Goal: Find specific page/section: Find specific page/section

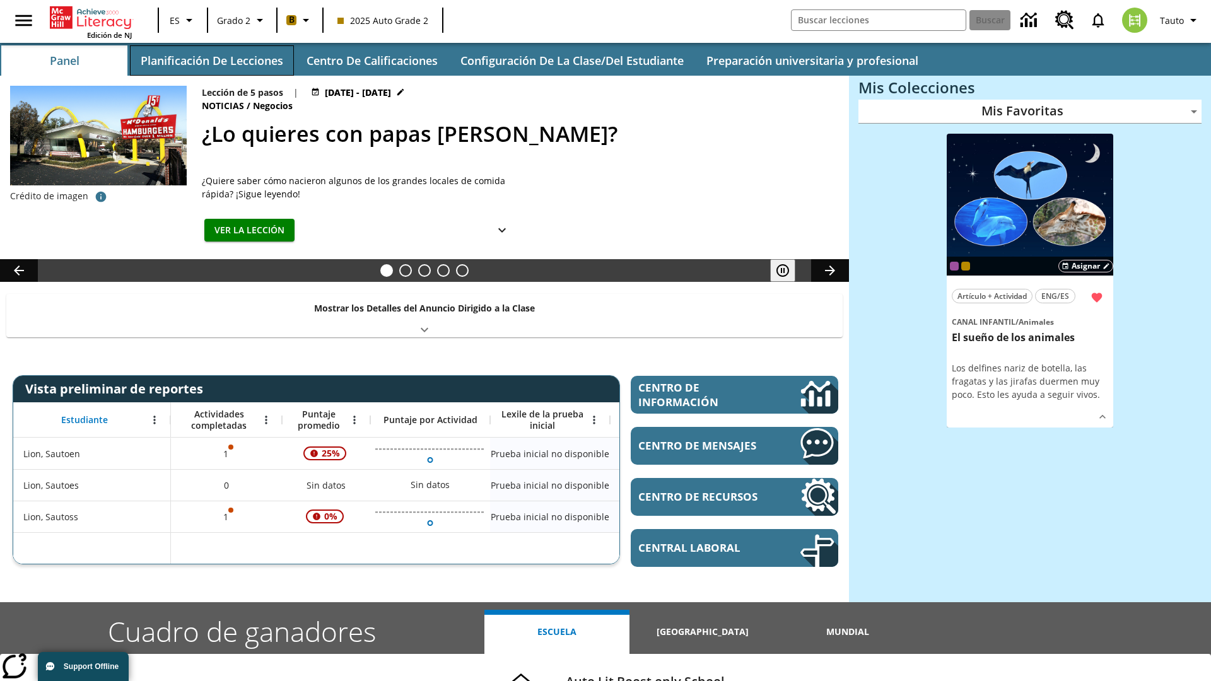
click at [211, 61] on button "Planificación de lecciones" at bounding box center [212, 60] width 164 height 30
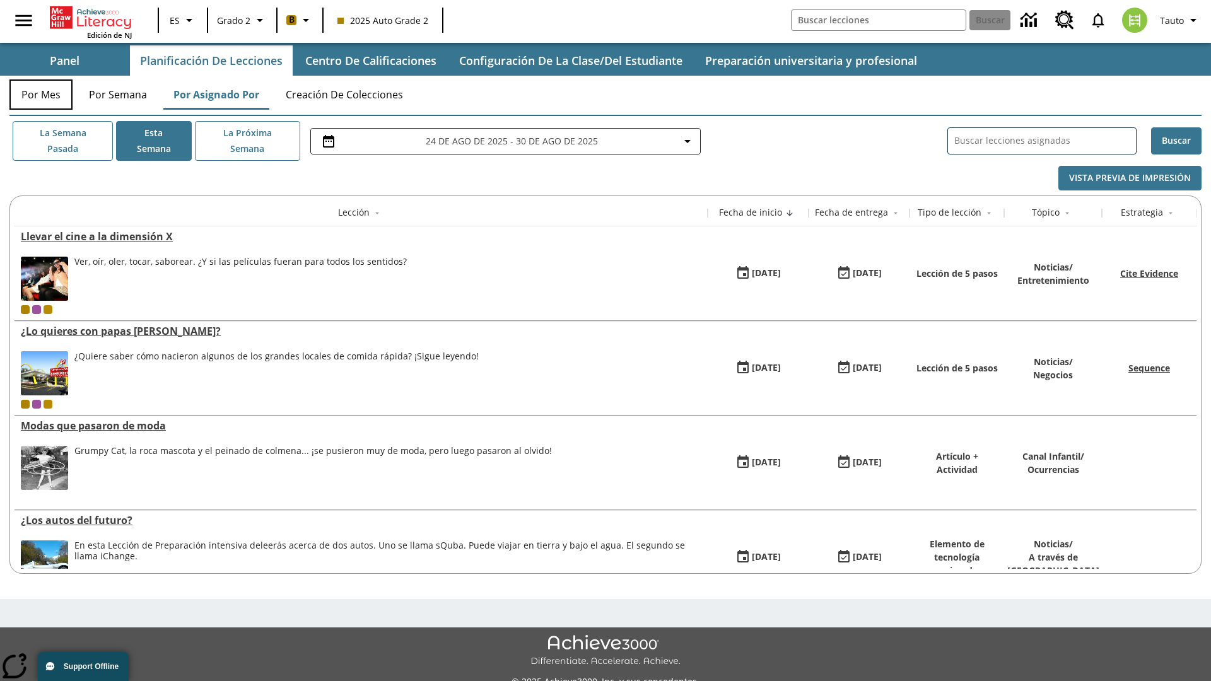
click at [41, 95] on button "Por mes" at bounding box center [40, 94] width 63 height 30
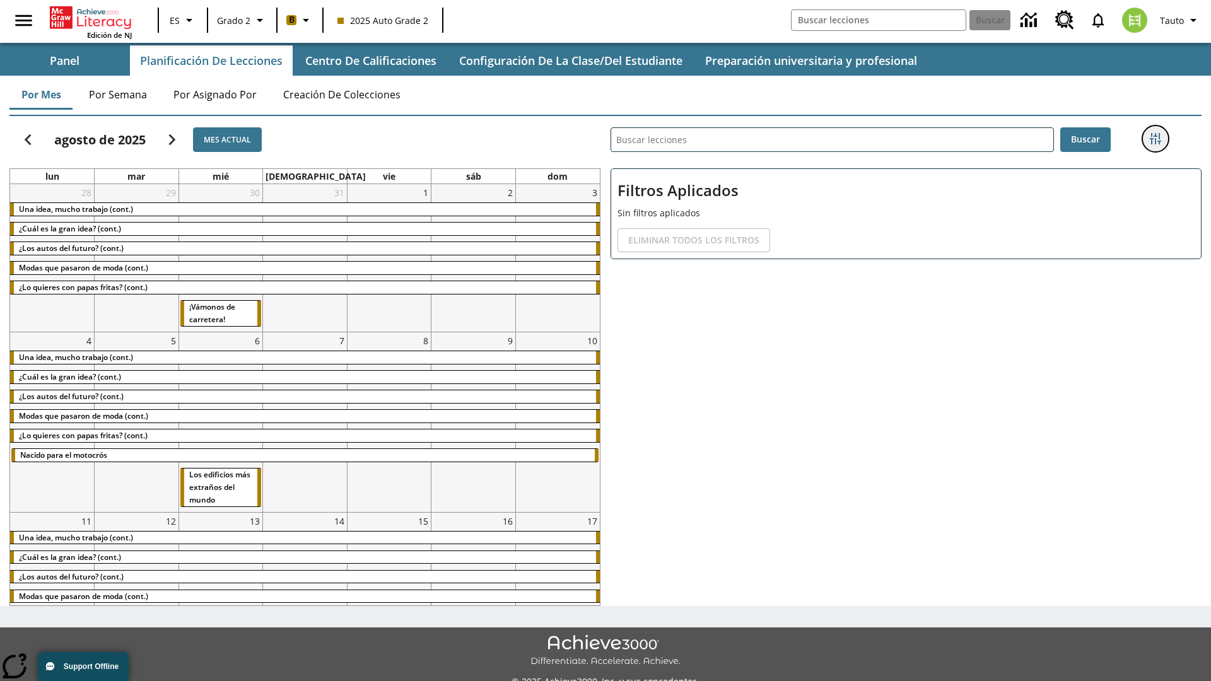
click at [1155, 139] on icon "Menú lateral de filtros" at bounding box center [1155, 138] width 11 height 11
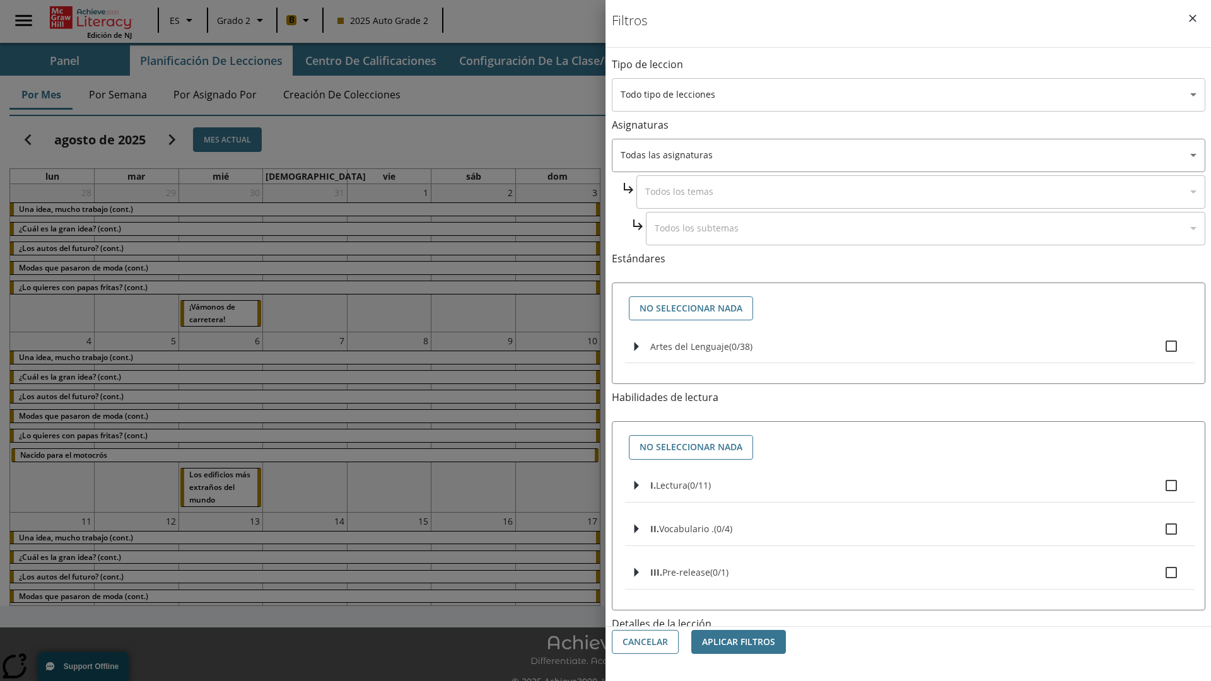
click at [909, 95] on body "[MEDICAL_DATA] al contenido principal Edición de NJ ES Grado 2 B 2025 Auto Grad…" at bounding box center [605, 354] width 1211 height 709
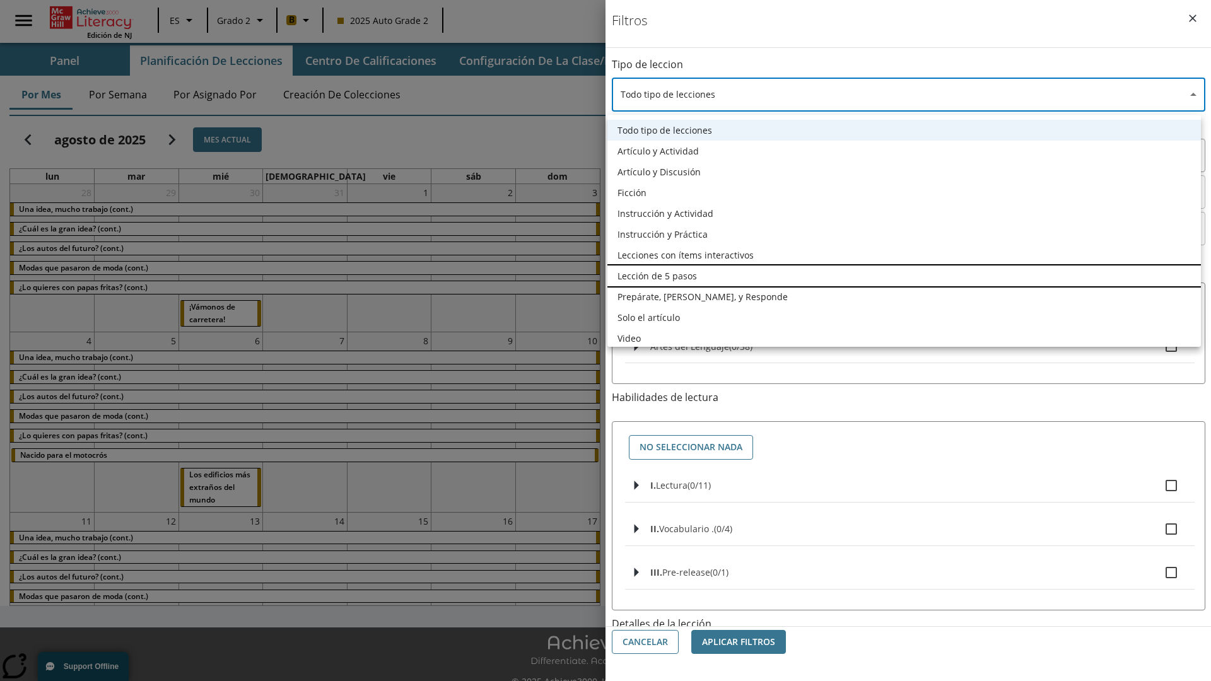
click at [904, 276] on li "Lección de 5 pasos" at bounding box center [905, 276] width 594 height 21
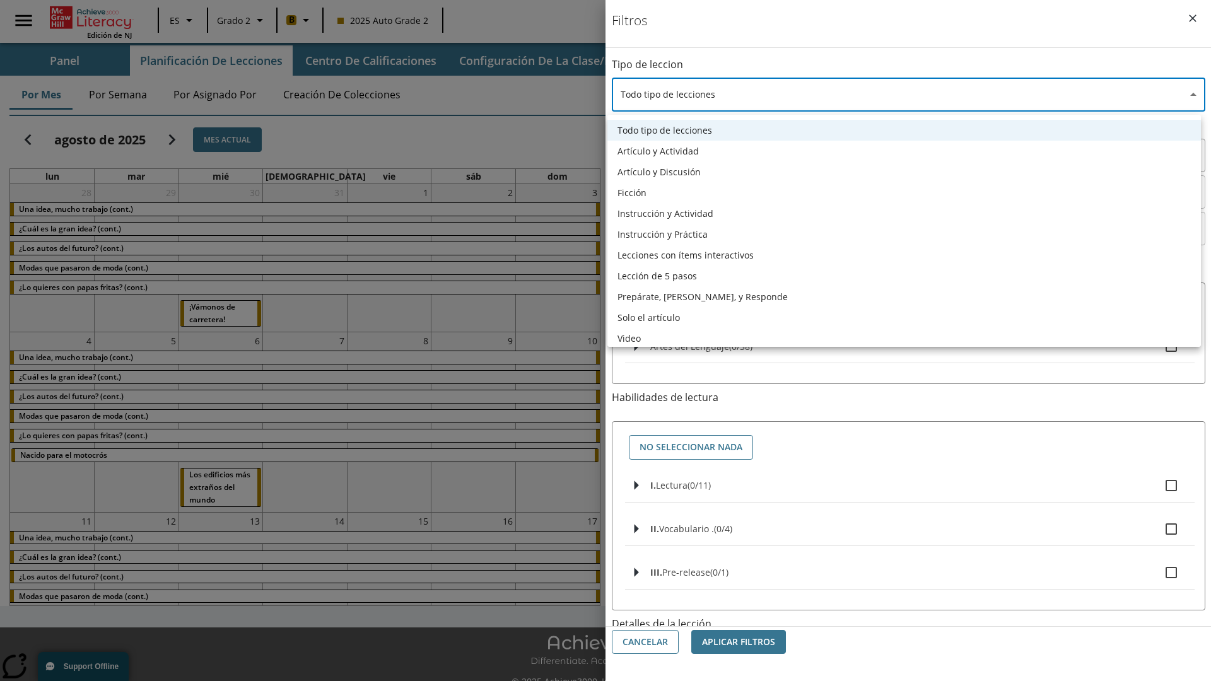
type input "1"
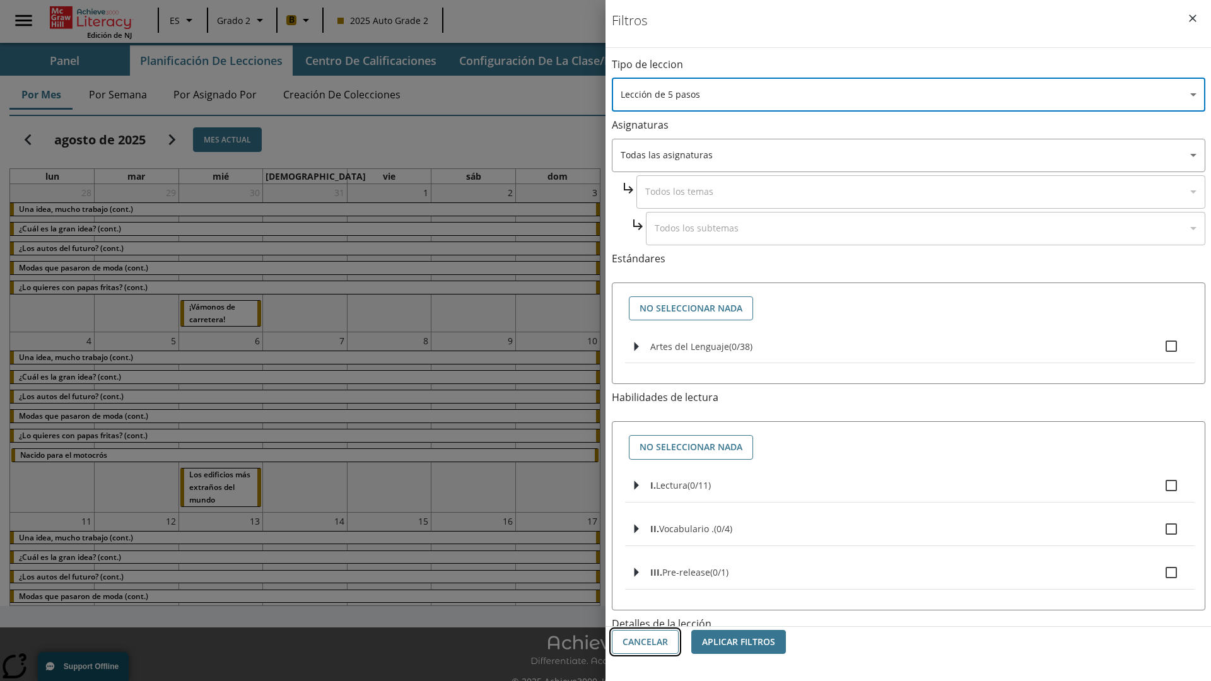
click at [645, 642] on button "Cancelar" at bounding box center [645, 642] width 67 height 25
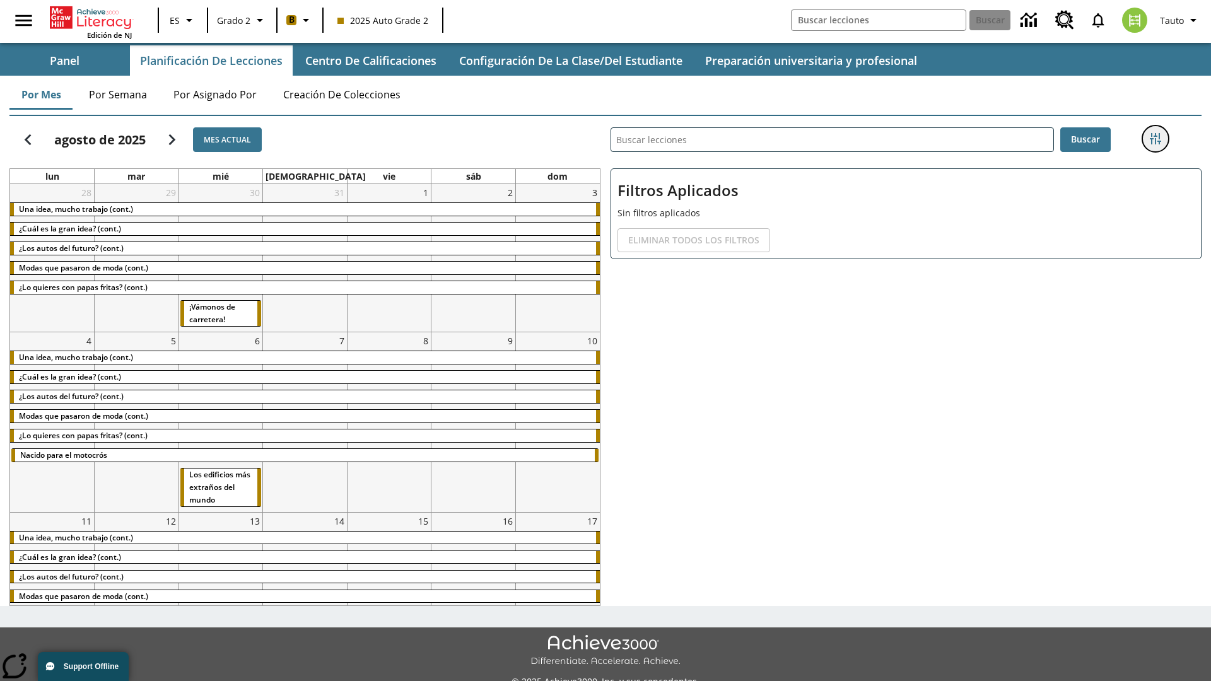
click at [1155, 139] on icon "Menú lateral de filtros" at bounding box center [1155, 138] width 11 height 11
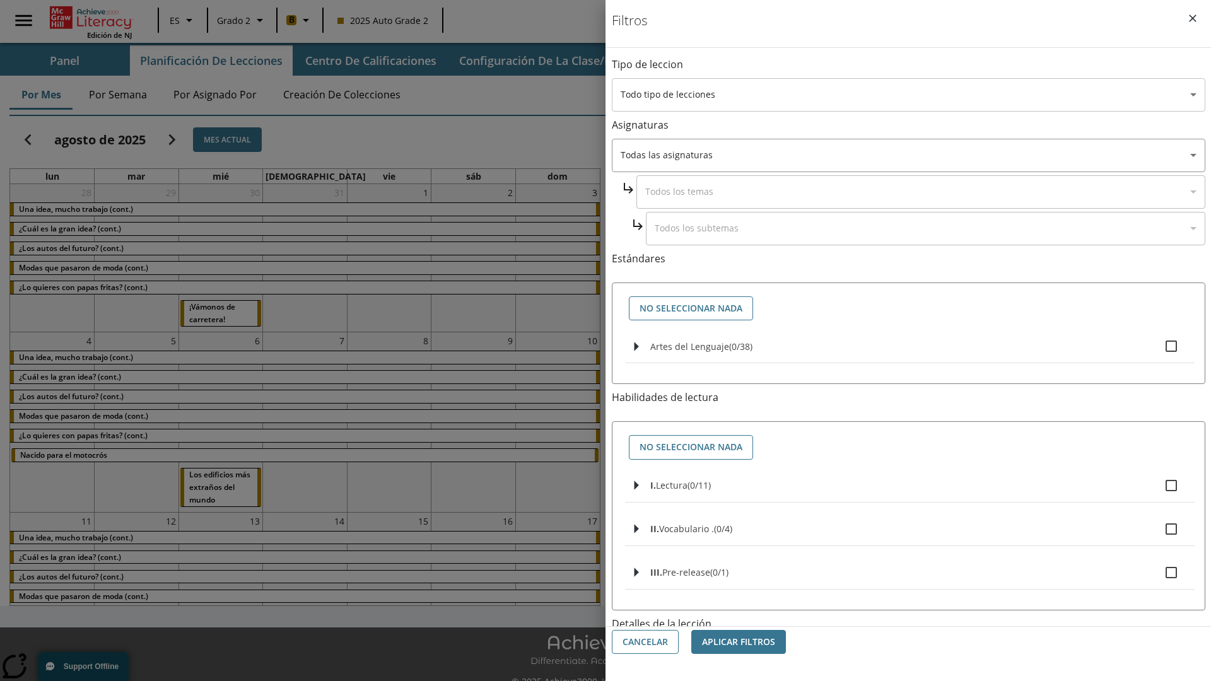
click at [909, 95] on body "[MEDICAL_DATA] al contenido principal Edición de NJ ES Grado 2 B 2025 Auto Grad…" at bounding box center [605, 354] width 1211 height 709
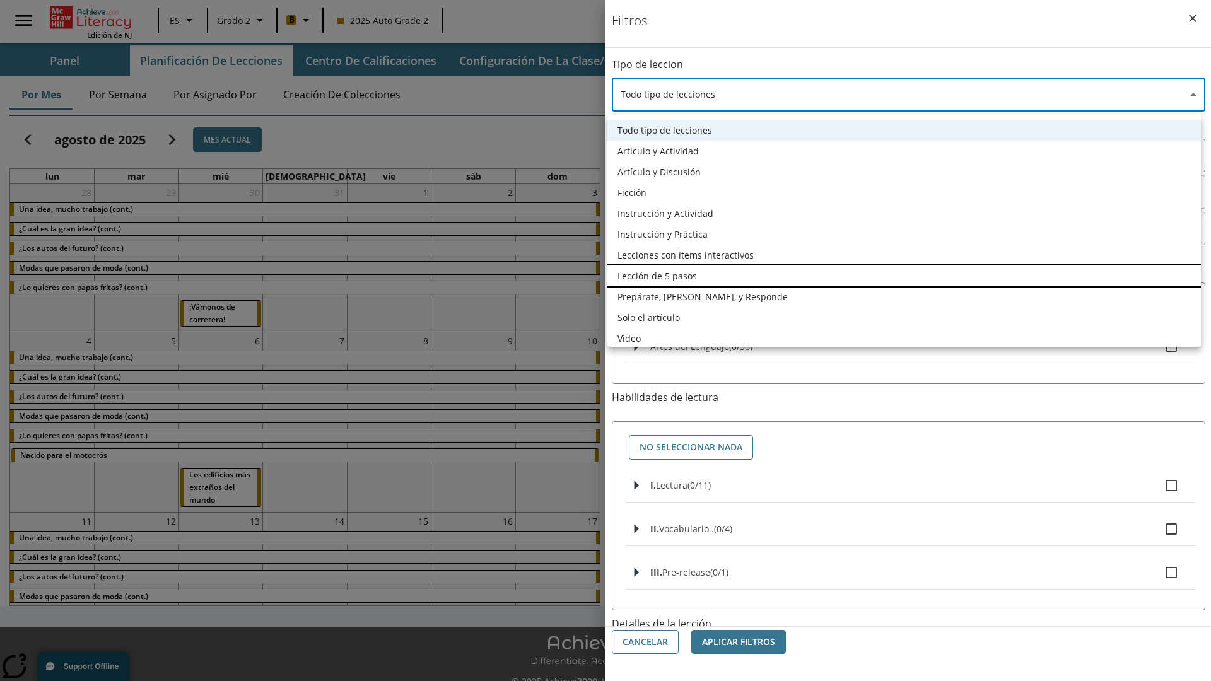
click at [904, 276] on li "Lección de 5 pasos" at bounding box center [905, 276] width 594 height 21
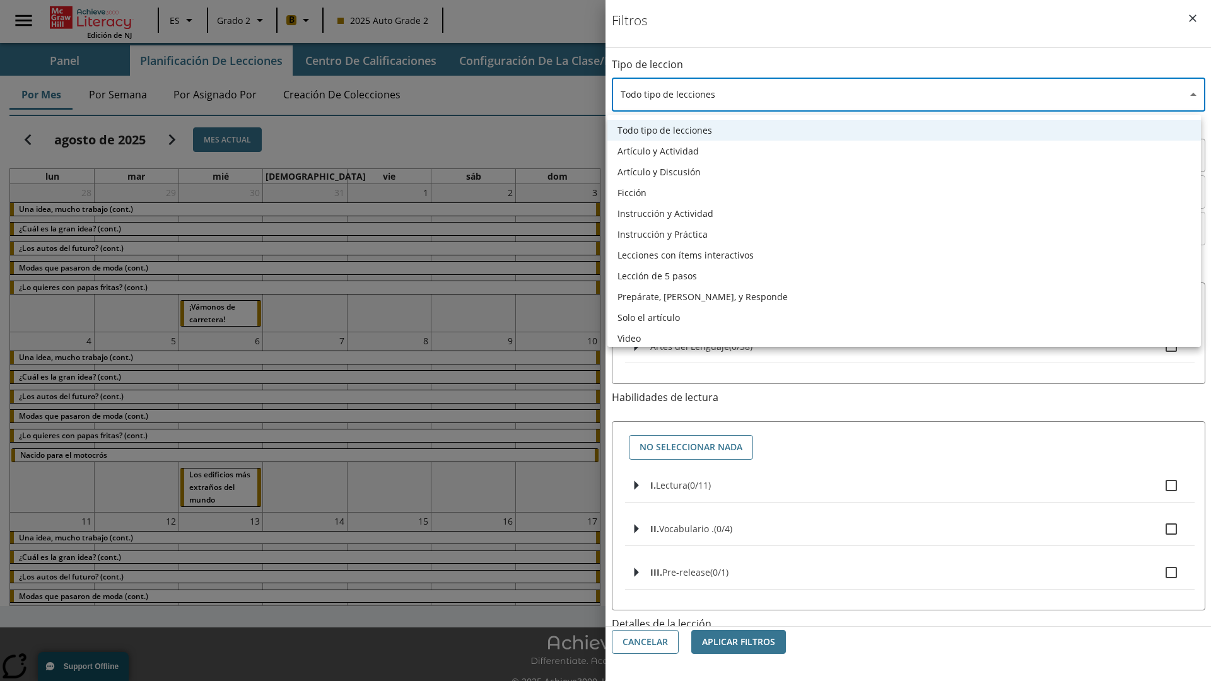
type input "1"
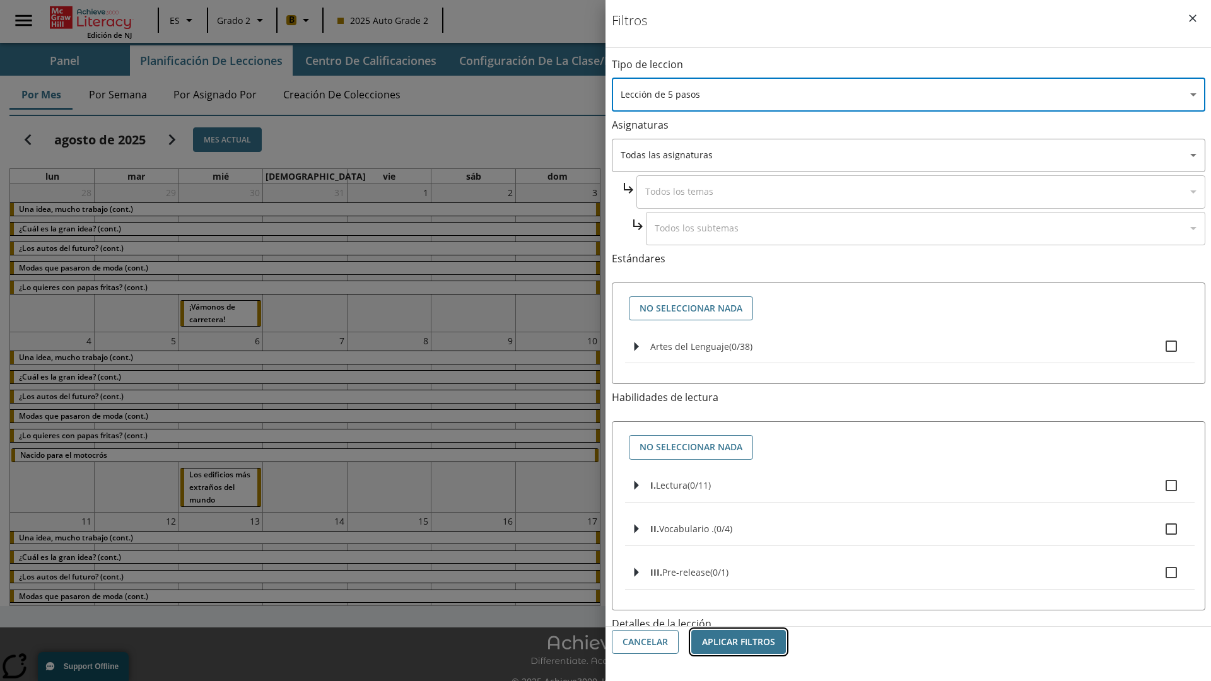
click at [739, 642] on button "Aplicar Filtros" at bounding box center [739, 642] width 95 height 25
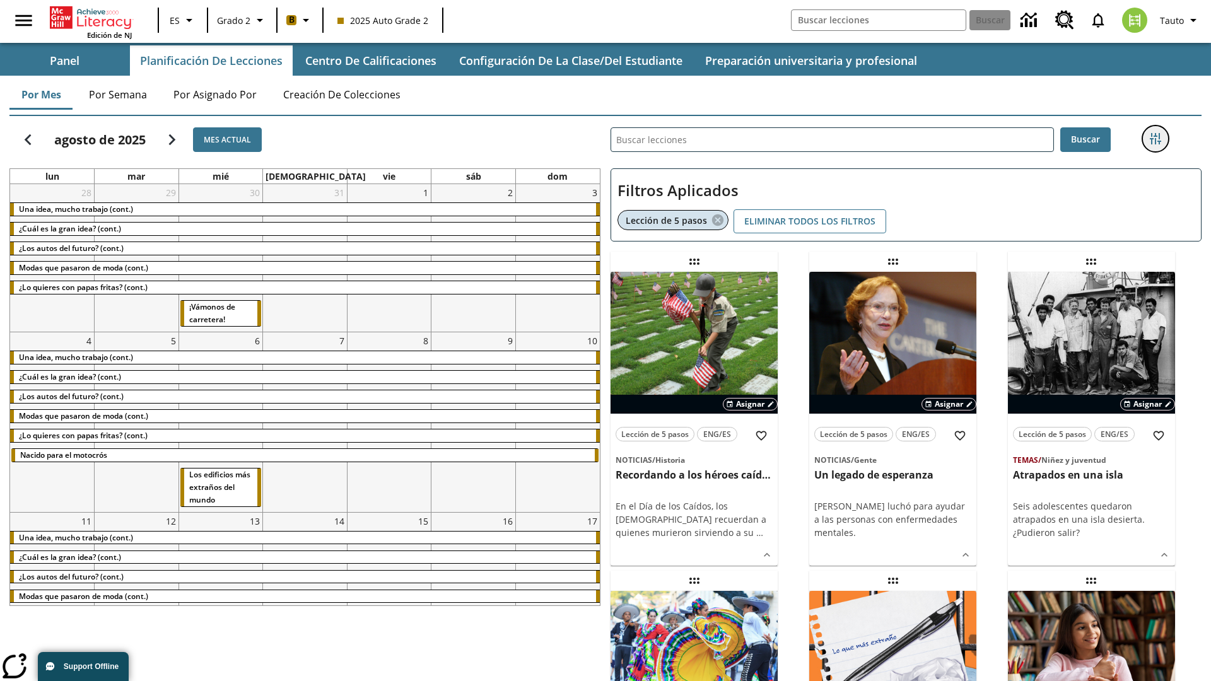
click at [1155, 139] on icon "Menú lateral de filtros" at bounding box center [1155, 138] width 11 height 11
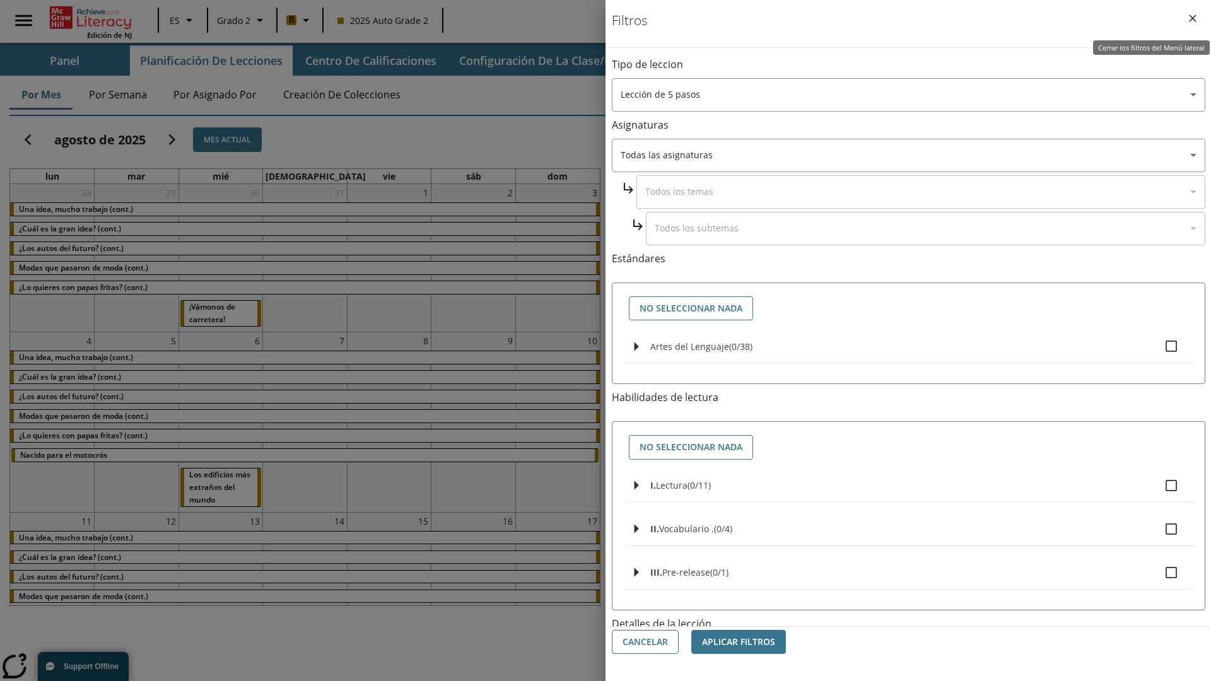
click at [1193, 18] on icon "Cerrar los filtros del Menú lateral" at bounding box center [1193, 19] width 8 height 8
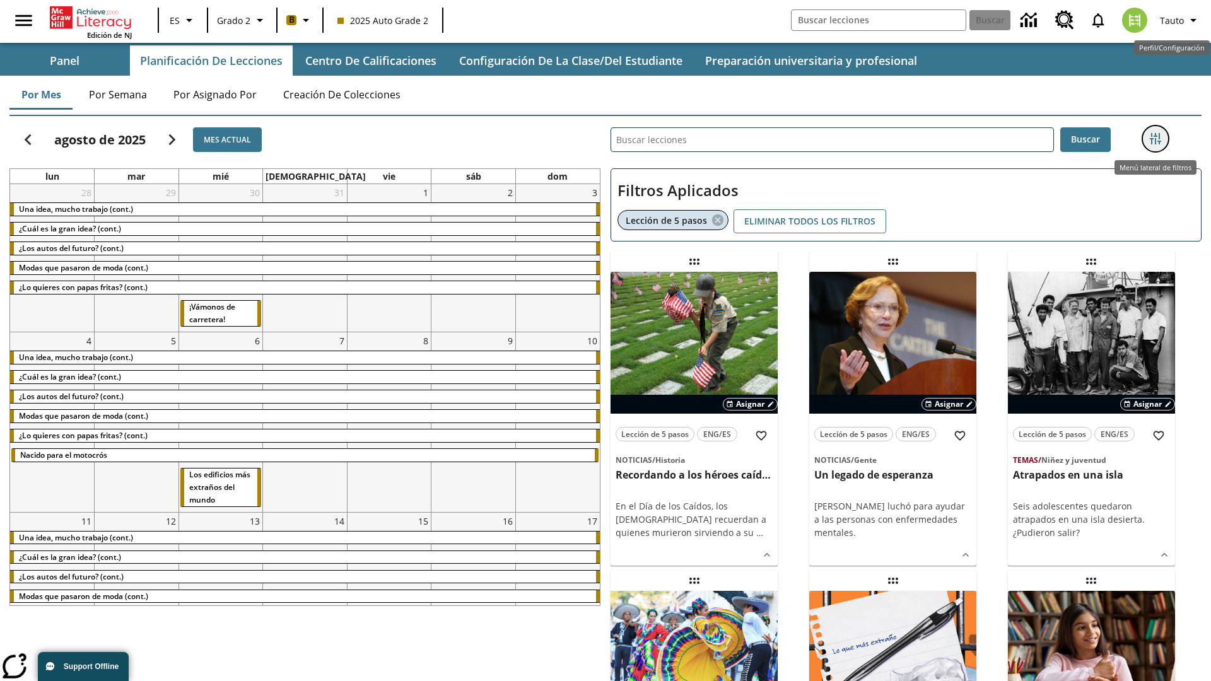
click at [1155, 139] on icon "Menú lateral de filtros" at bounding box center [1155, 138] width 11 height 11
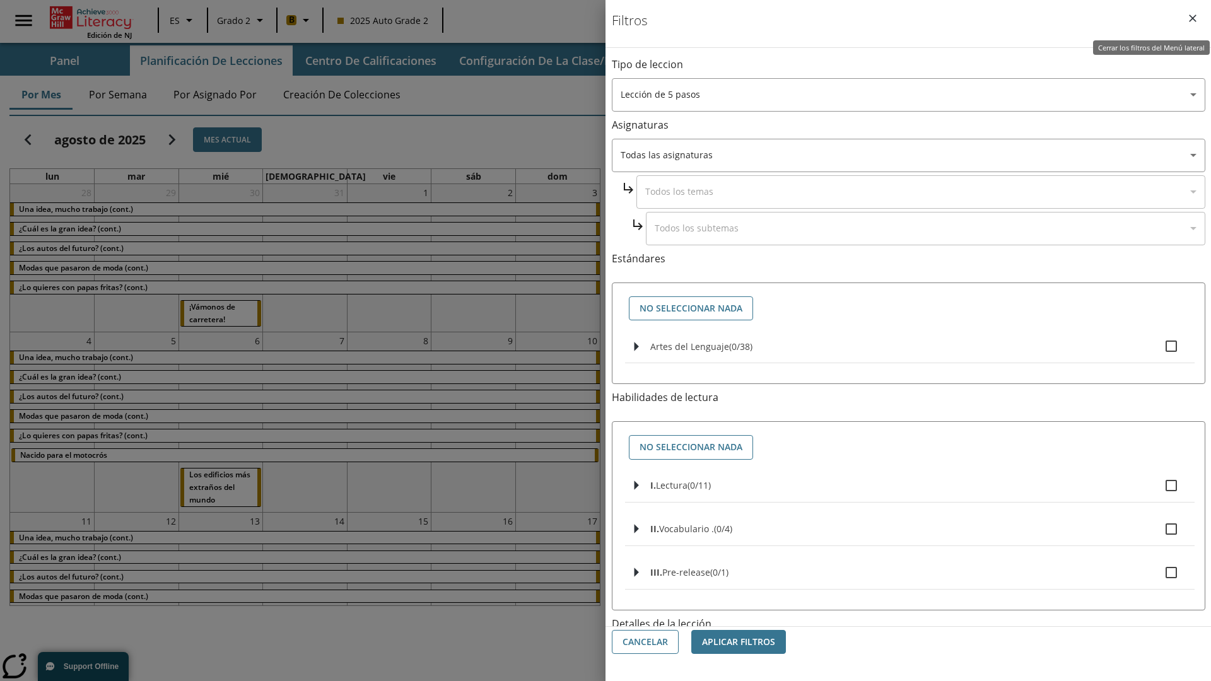
click at [1193, 18] on icon "Cerrar los filtros del Menú lateral" at bounding box center [1193, 19] width 8 height 8
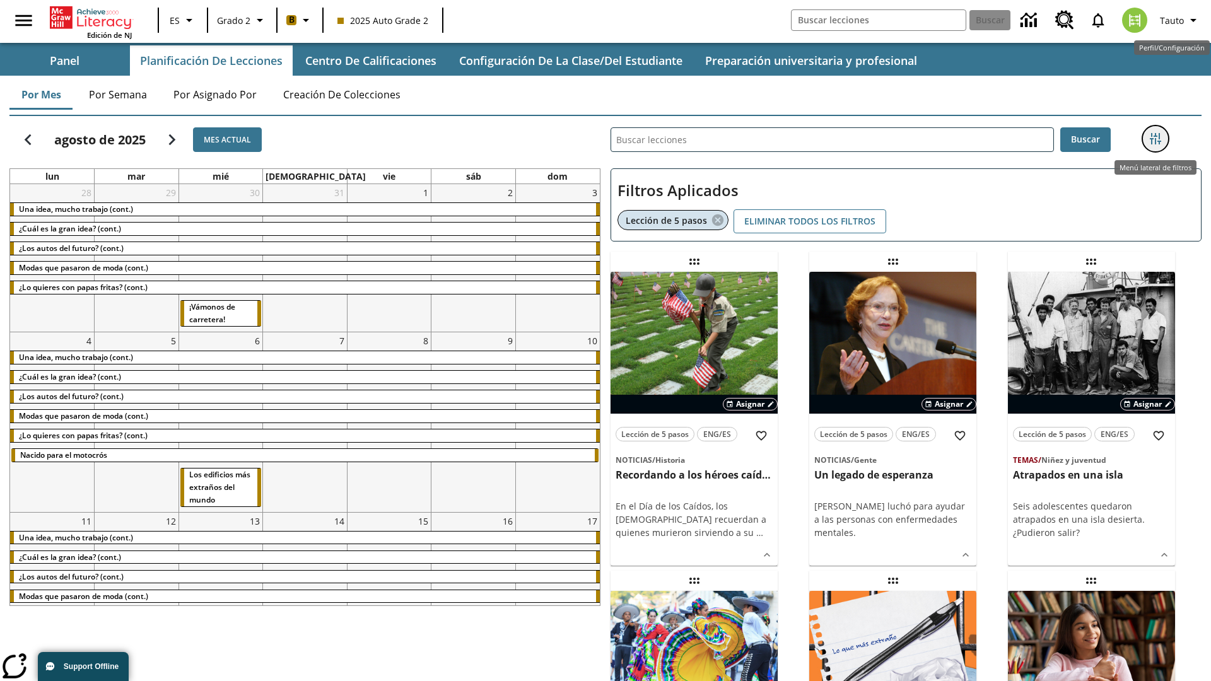
click at [1155, 139] on icon "Menú lateral de filtros" at bounding box center [1155, 138] width 11 height 11
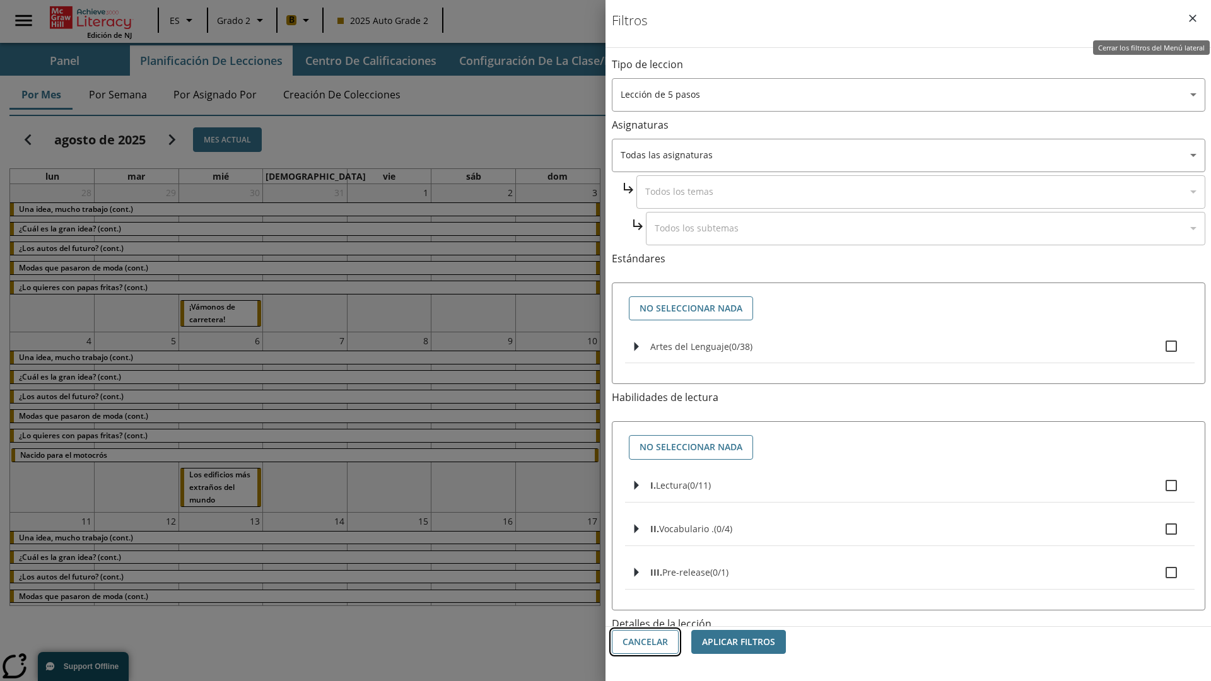
click at [645, 642] on button "Cancelar" at bounding box center [645, 642] width 67 height 25
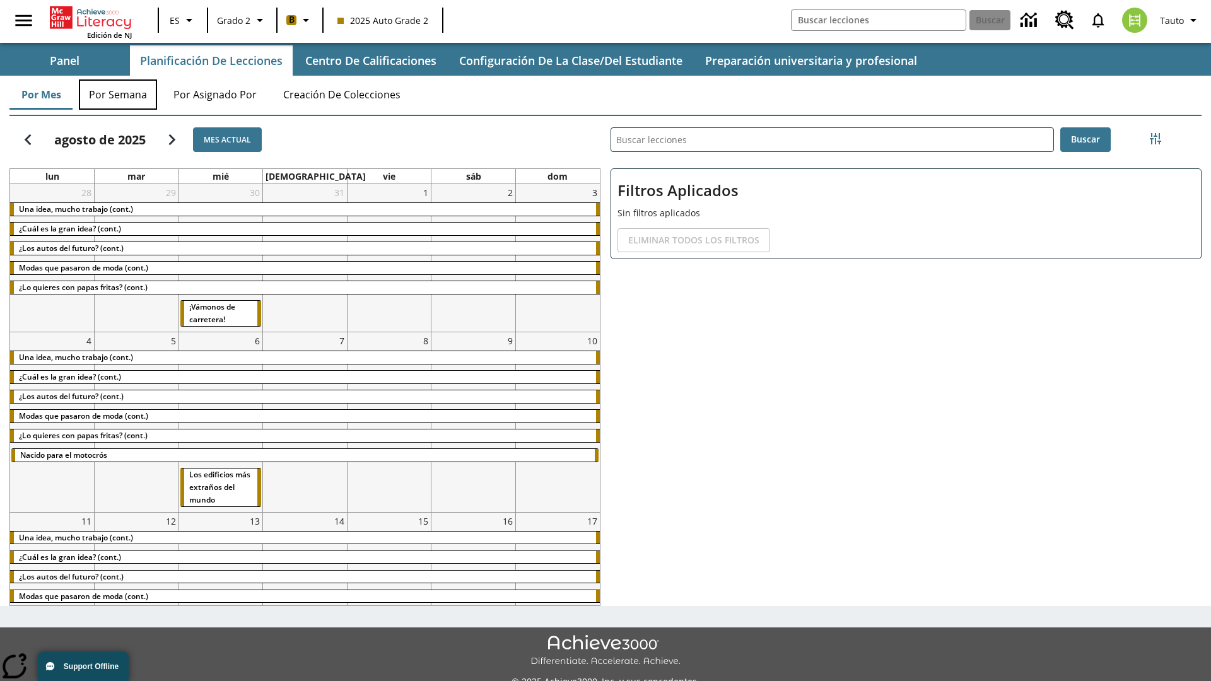
click at [118, 95] on button "Por semana" at bounding box center [118, 94] width 78 height 30
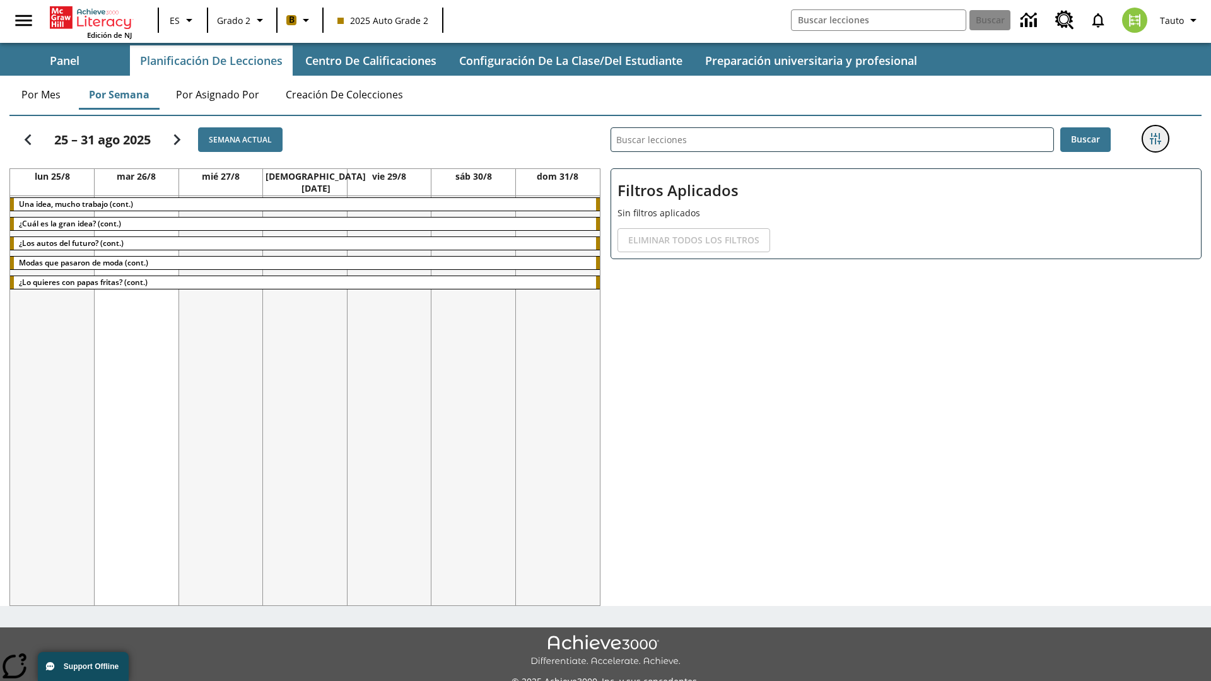
click at [1155, 139] on icon "Menú lateral de filtros" at bounding box center [1155, 138] width 11 height 11
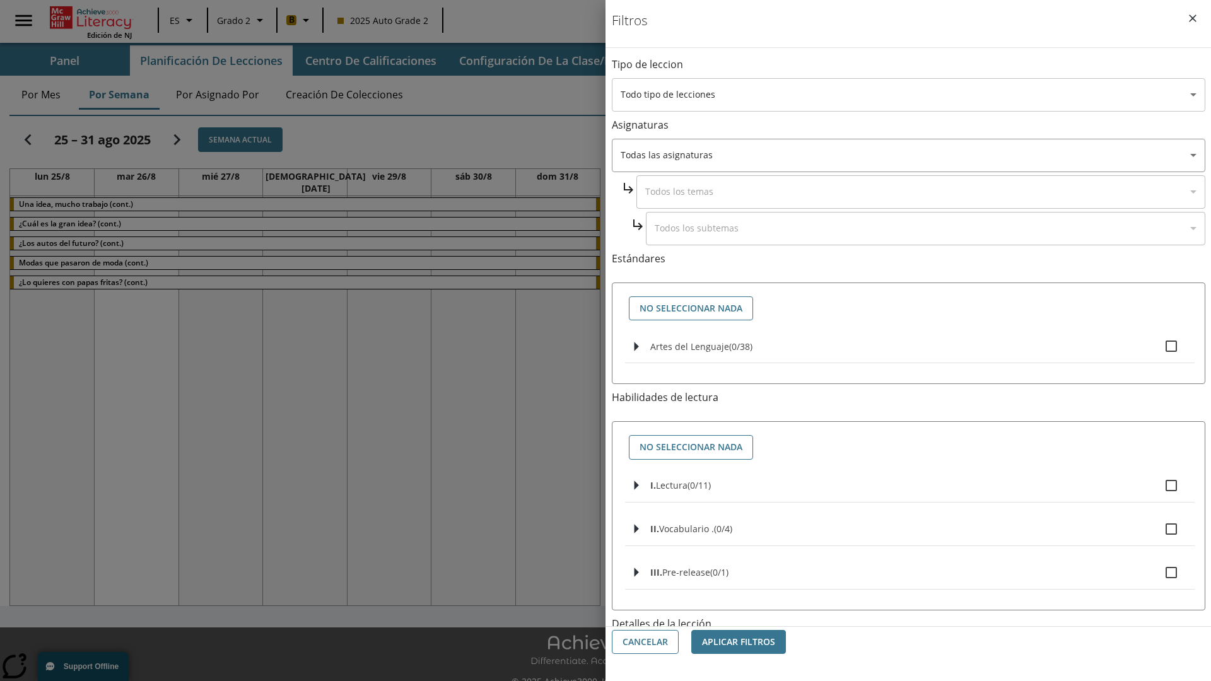
click at [909, 95] on body "[MEDICAL_DATA] al contenido principal Edición de NJ ES Grado 2 B 2025 Auto Grad…" at bounding box center [605, 354] width 1211 height 709
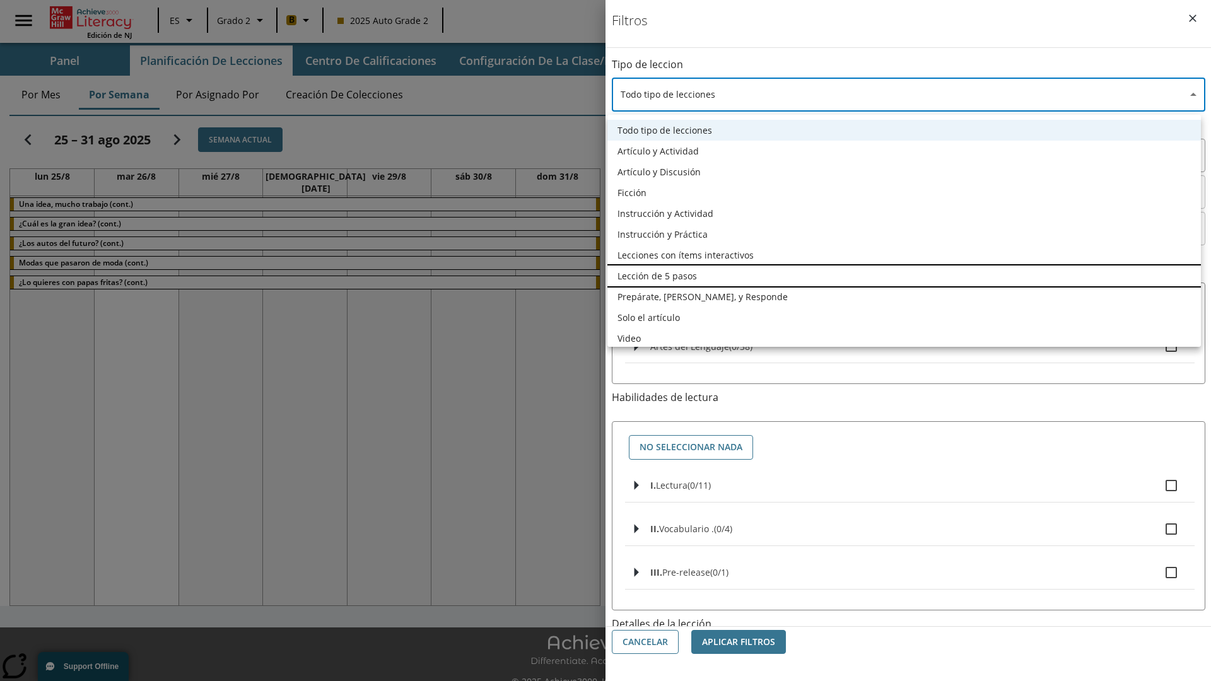
click at [904, 276] on li "Lección de 5 pasos" at bounding box center [905, 276] width 594 height 21
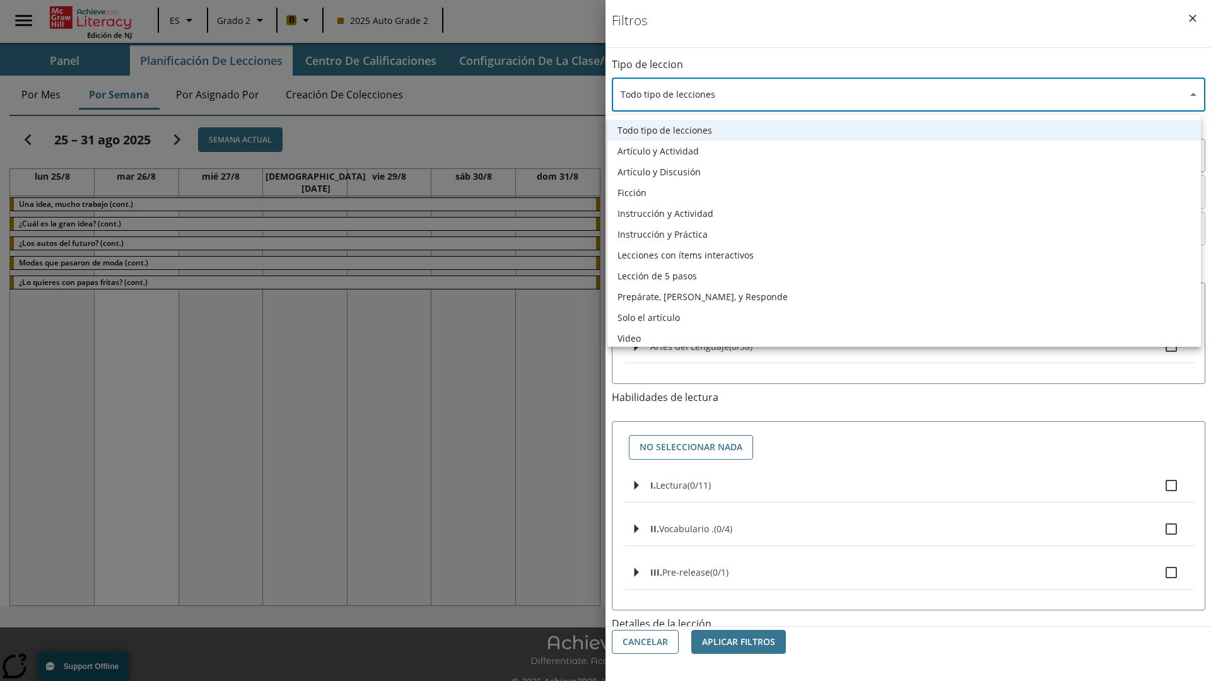
type input "1"
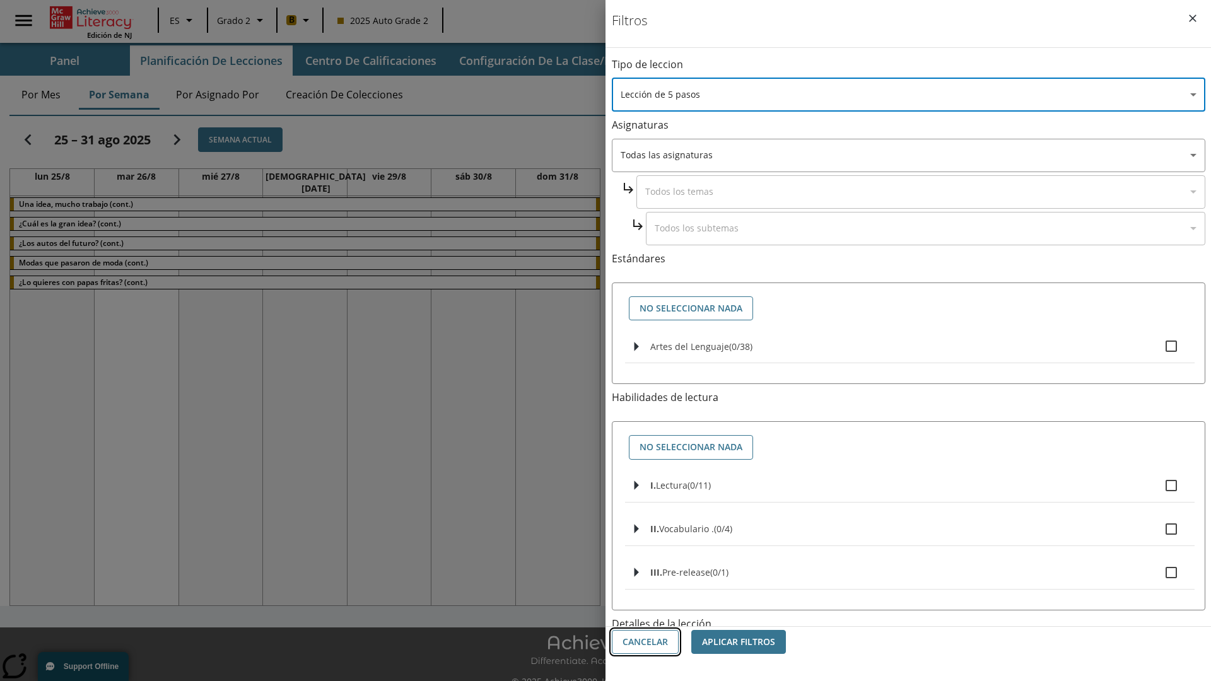
click at [645, 642] on button "Cancelar" at bounding box center [645, 642] width 67 height 25
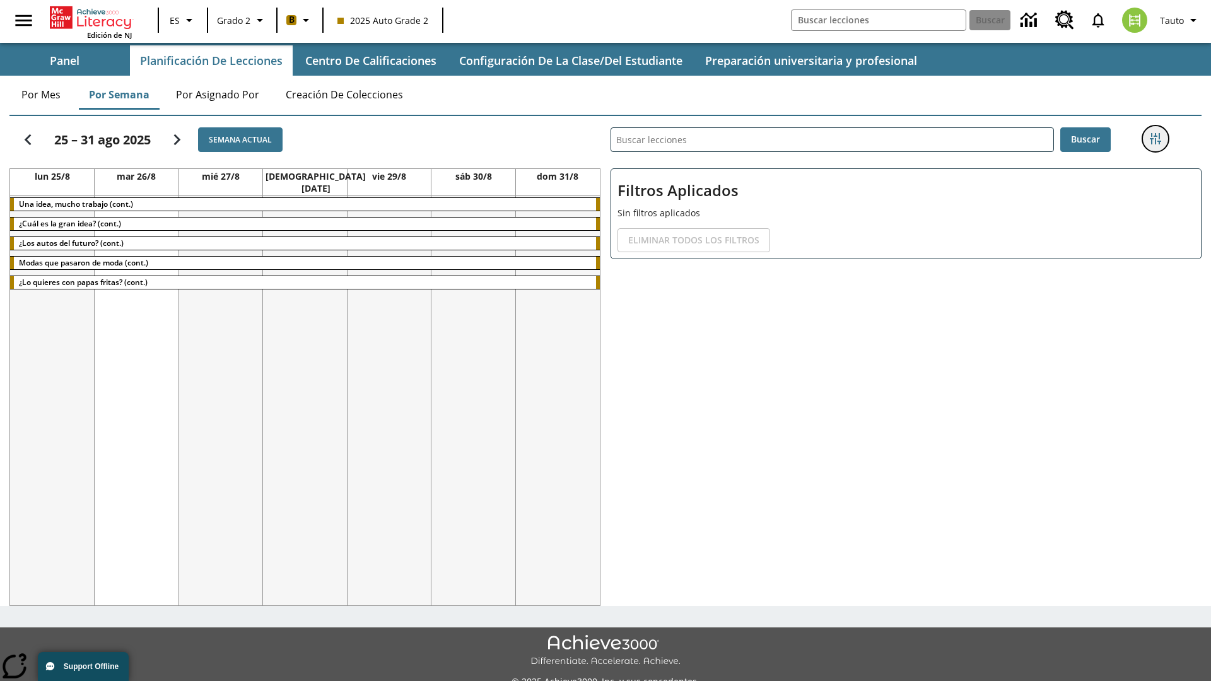
click at [1155, 139] on icon "Menú lateral de filtros" at bounding box center [1155, 138] width 11 height 11
